Goal: Contribute content

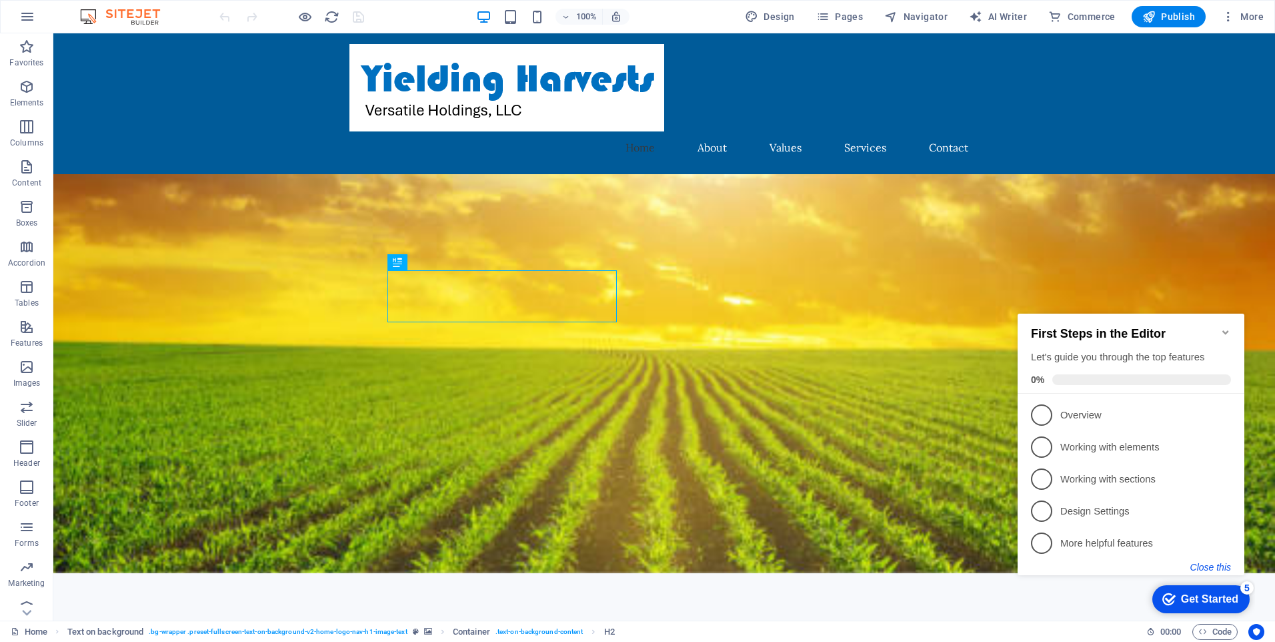
click at [1201, 566] on button "Close this" at bounding box center [1211, 567] width 41 height 11
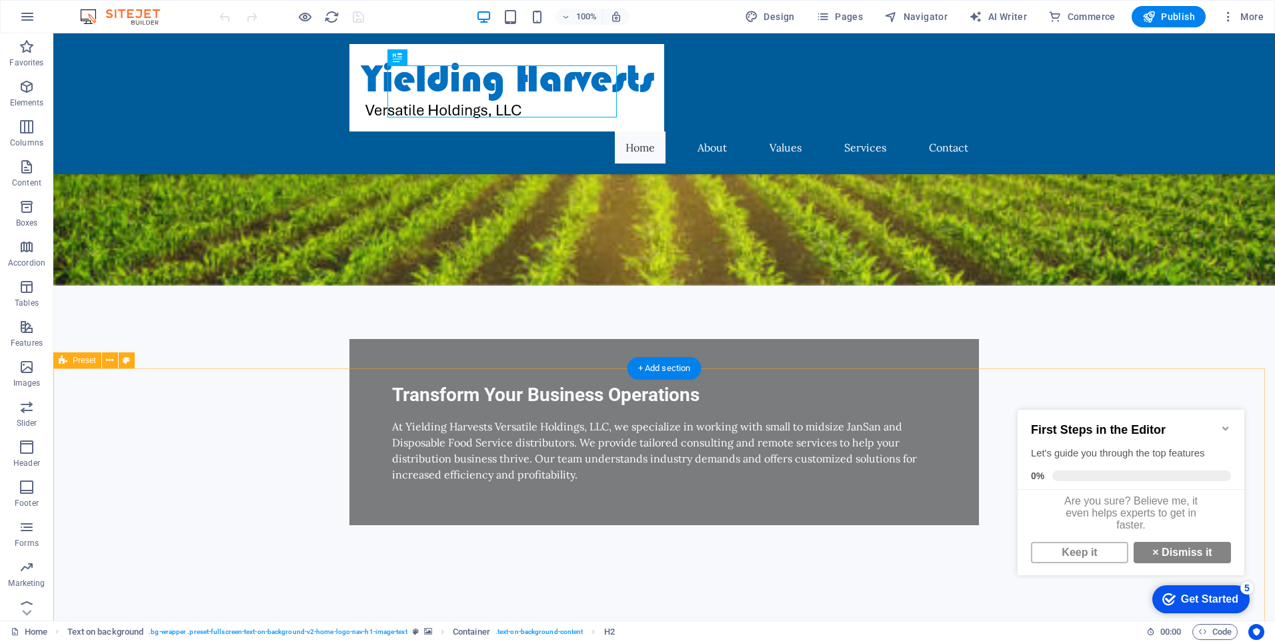
scroll to position [400, 0]
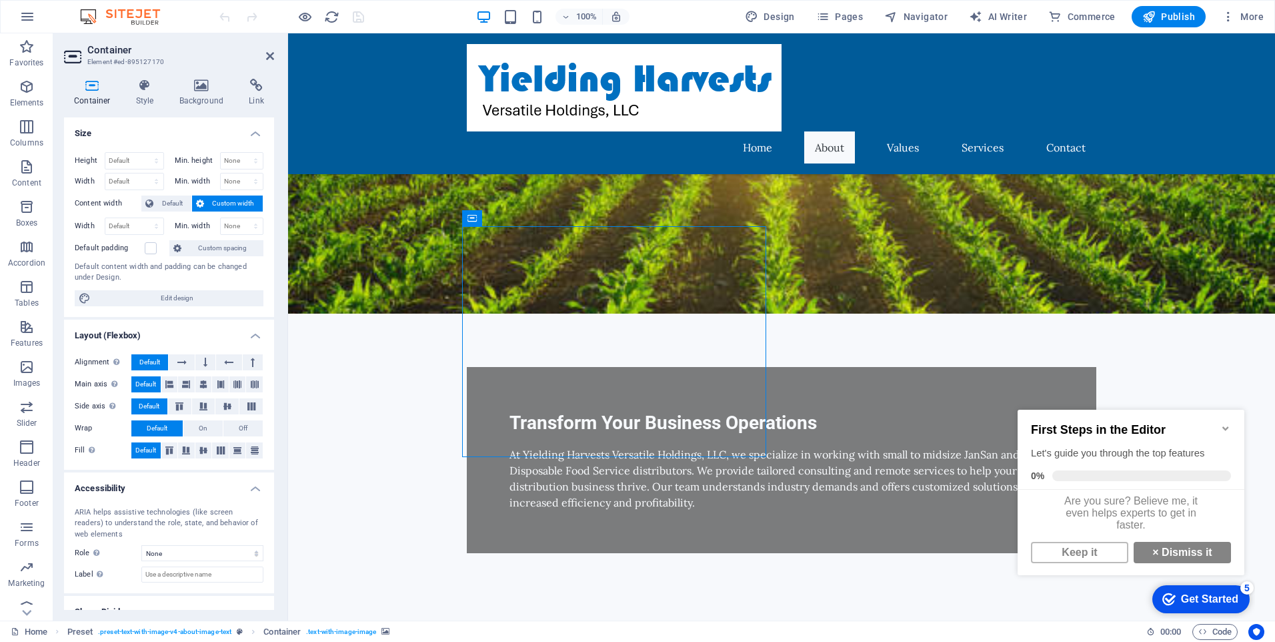
drag, startPoint x: 763, startPoint y: 319, endPoint x: 760, endPoint y: 330, distance: 11.0
drag, startPoint x: 746, startPoint y: 296, endPoint x: 746, endPoint y: 330, distance: 34.7
click at [203, 92] on h4 "Background" at bounding box center [204, 93] width 70 height 28
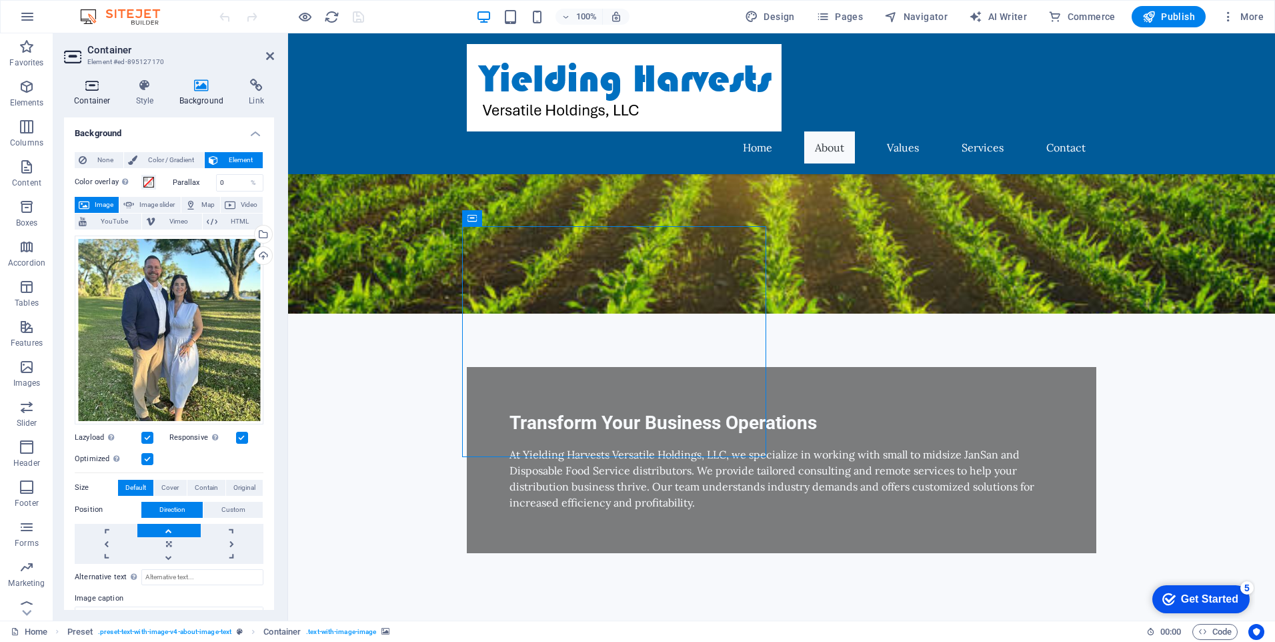
click at [83, 95] on h4 "Container" at bounding box center [95, 93] width 62 height 28
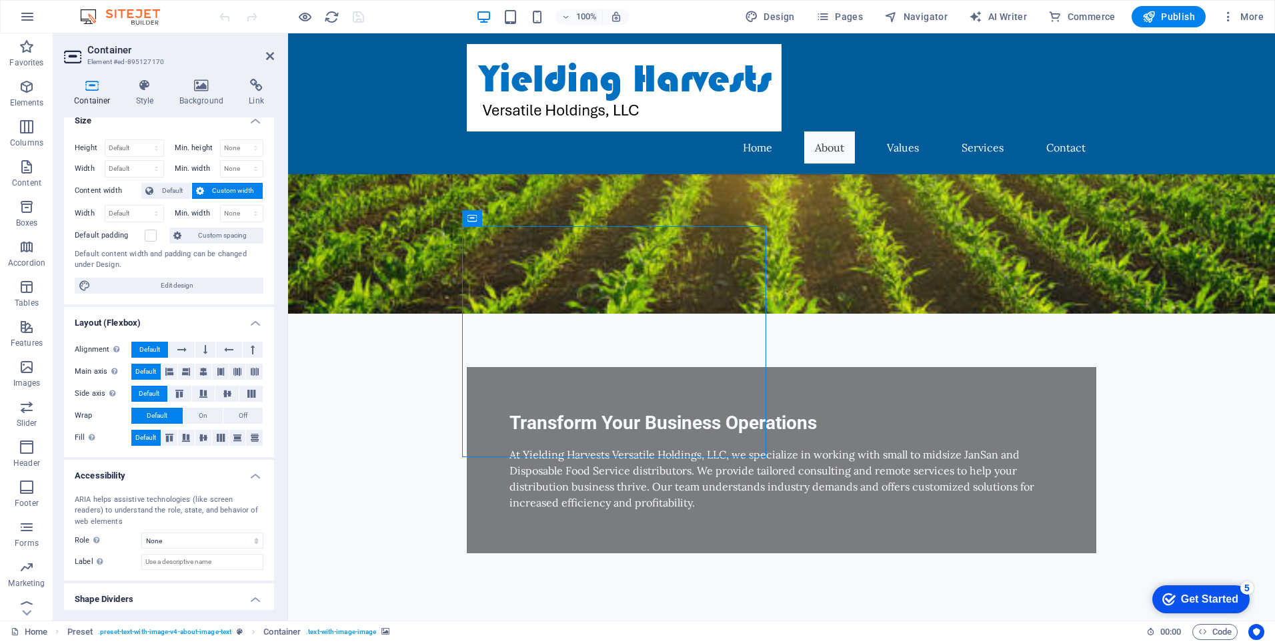
scroll to position [0, 0]
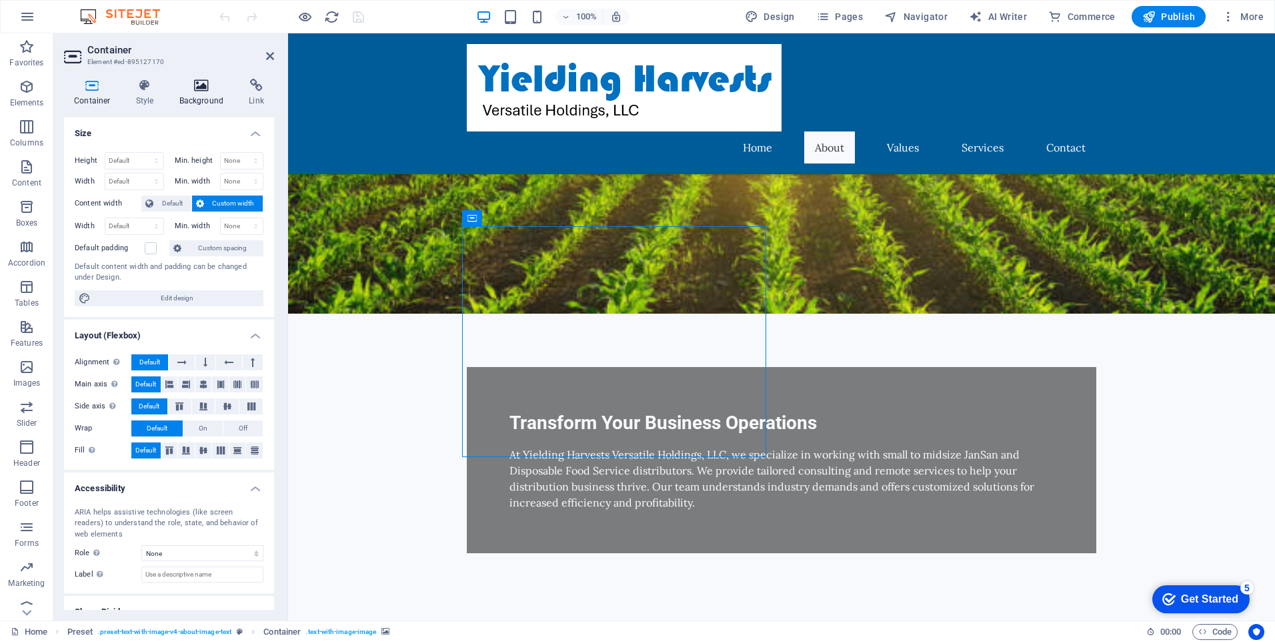
click at [208, 91] on icon at bounding box center [201, 85] width 65 height 13
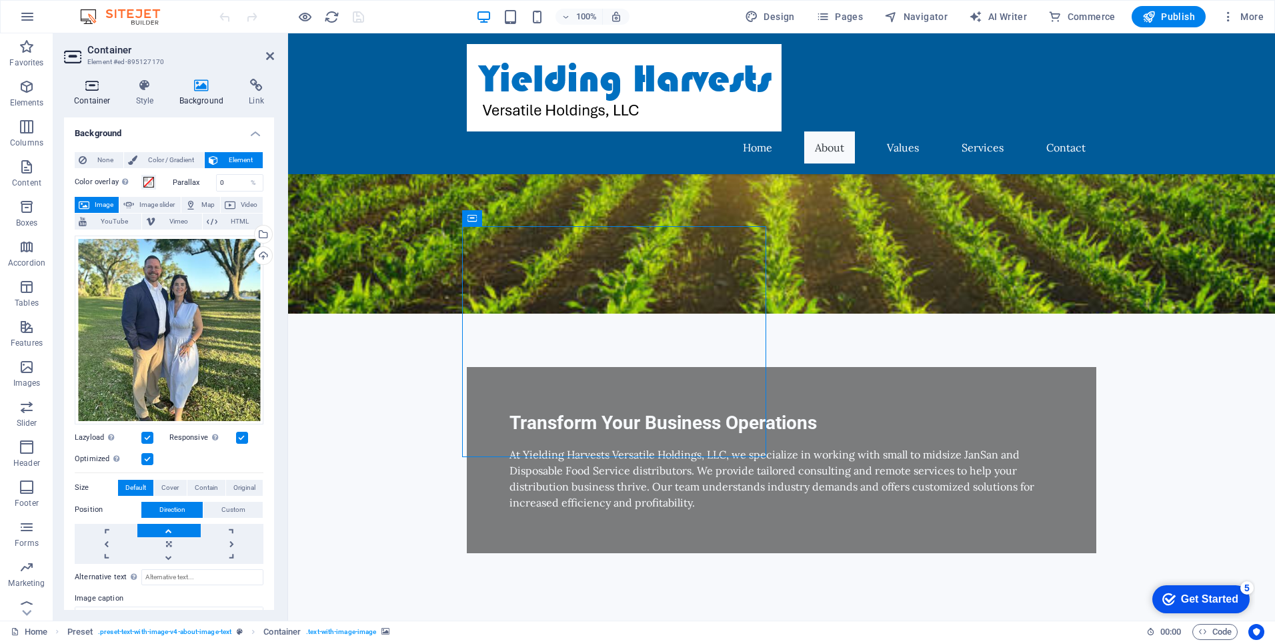
click at [103, 89] on icon at bounding box center [92, 85] width 57 height 13
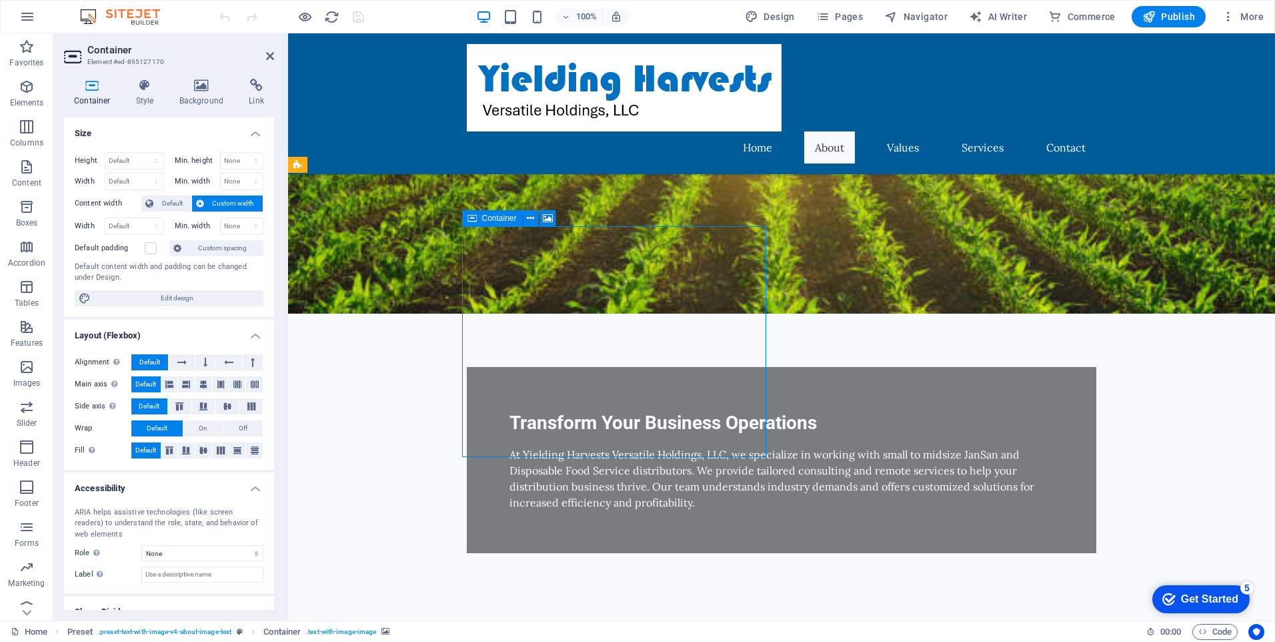
drag, startPoint x: 496, startPoint y: 270, endPoint x: 495, endPoint y: 292, distance: 21.4
click at [476, 218] on icon at bounding box center [472, 218] width 9 height 16
click at [526, 221] on button at bounding box center [531, 218] width 16 height 16
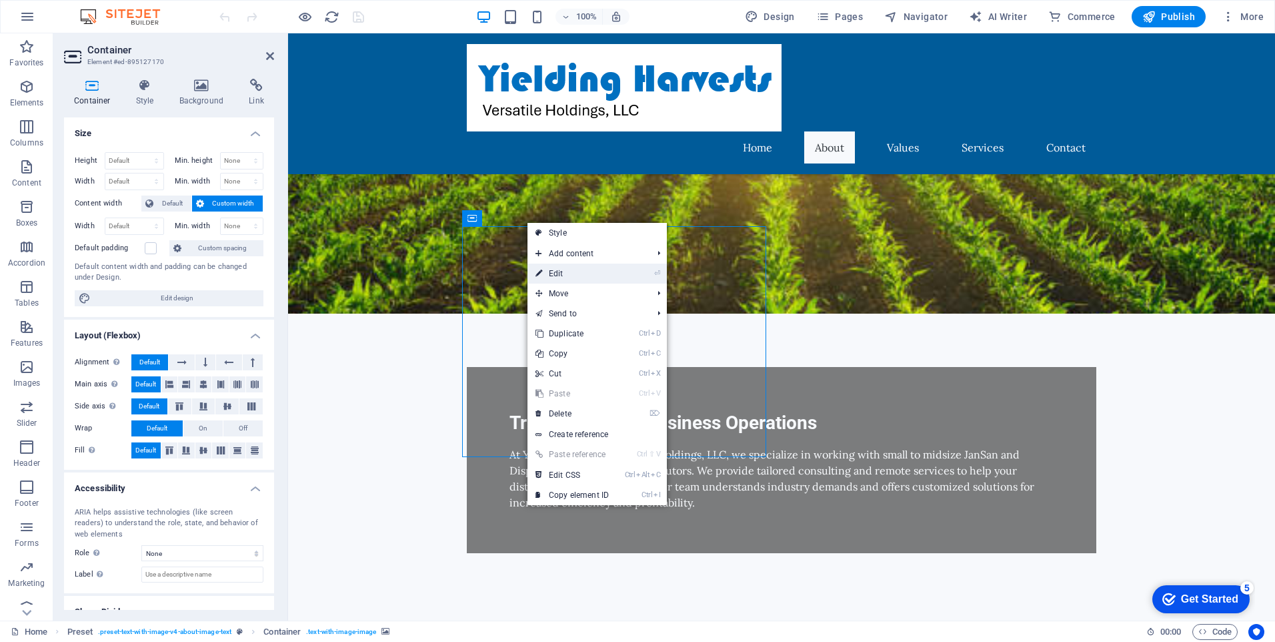
click at [567, 271] on link "⏎ Edit" at bounding box center [572, 274] width 89 height 20
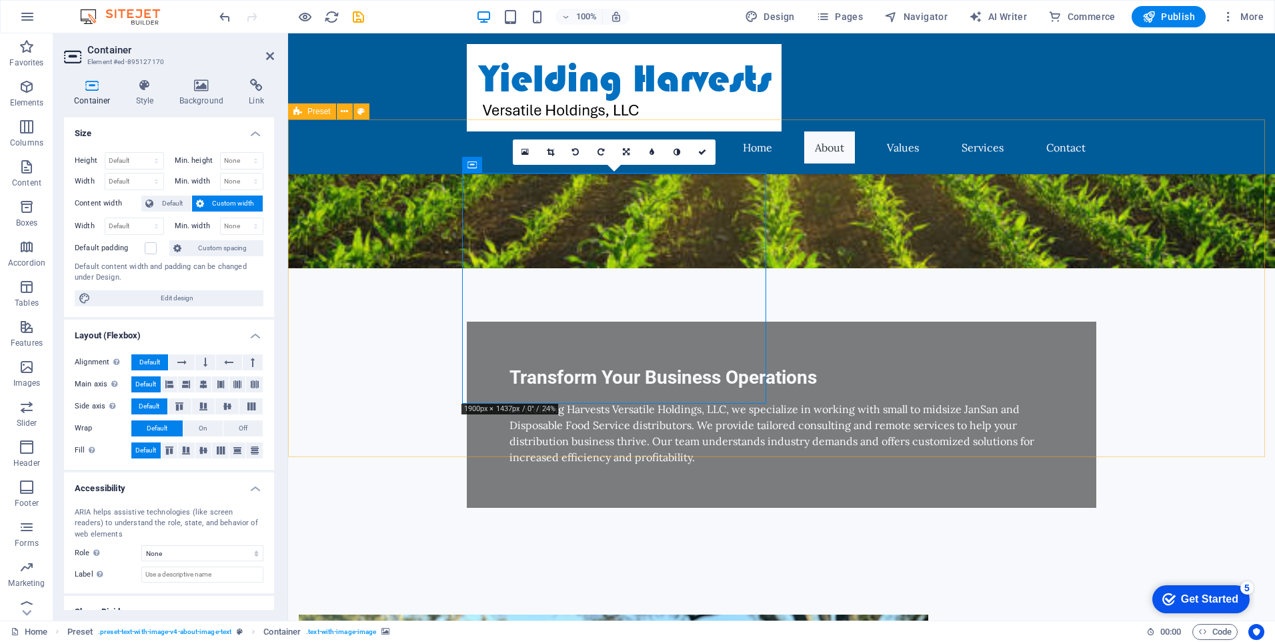
scroll to position [467, 0]
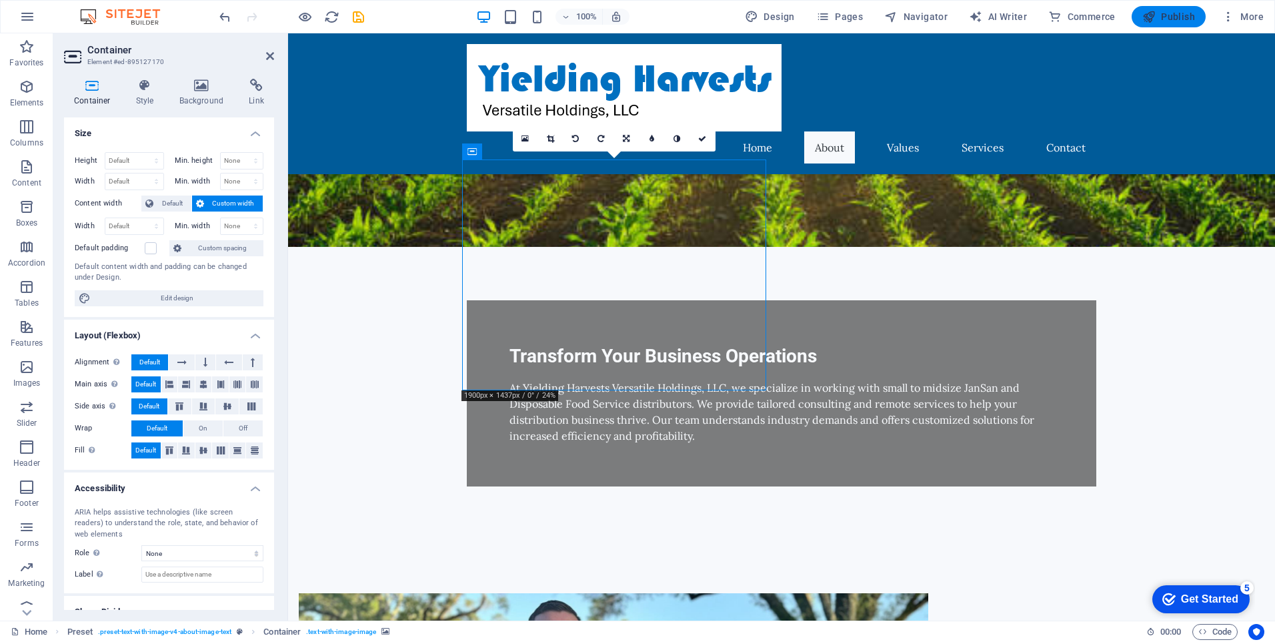
click at [1168, 22] on span "Publish" at bounding box center [1169, 16] width 53 height 13
